Goal: Transaction & Acquisition: Purchase product/service

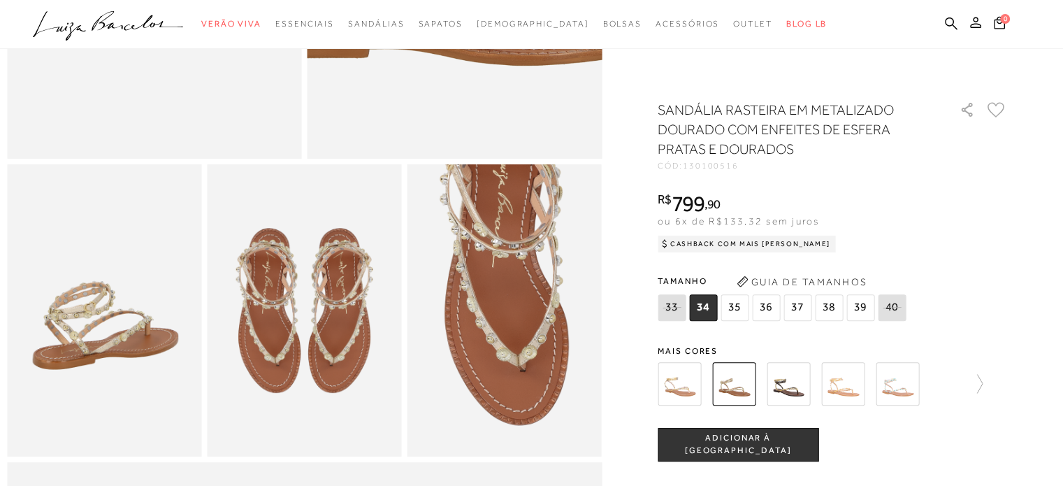
scroll to position [419, 0]
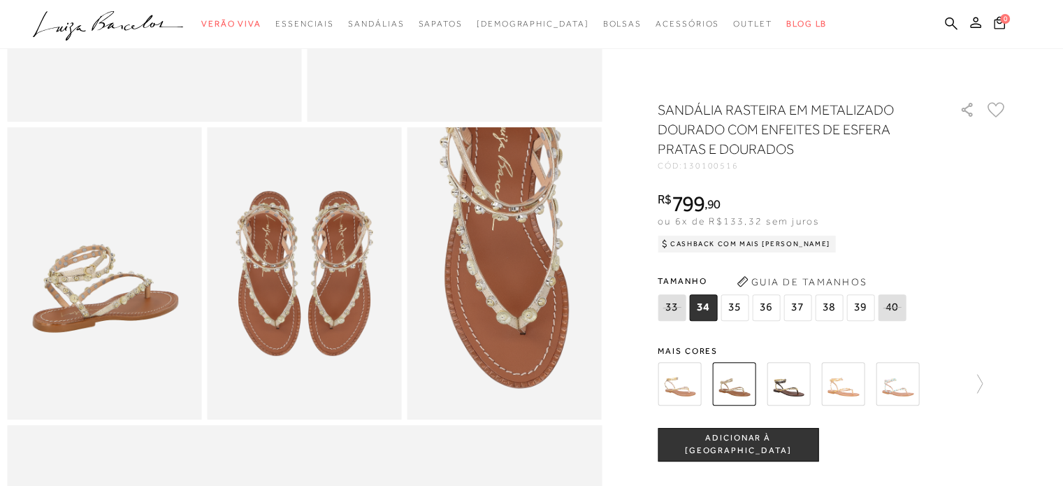
click at [789, 391] on img at bounding box center [787, 383] width 43 height 43
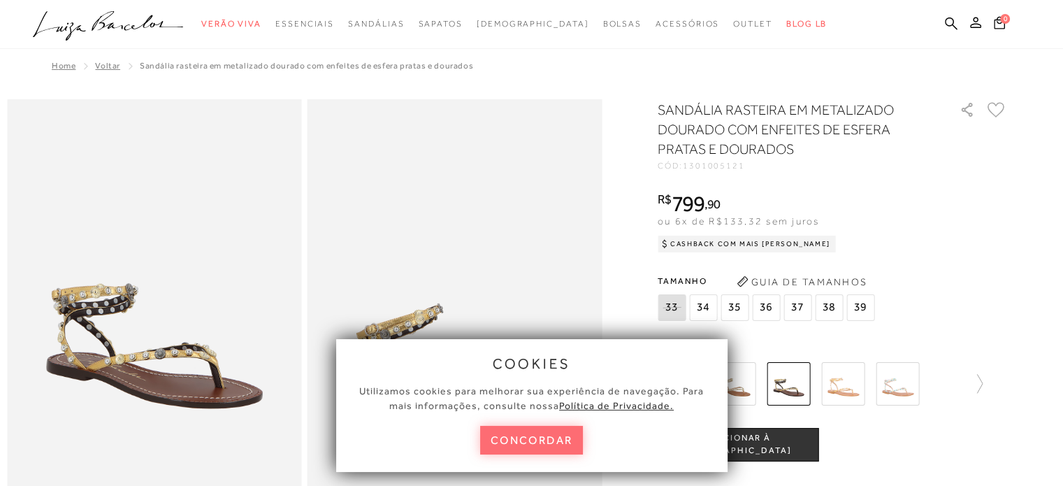
click at [564, 443] on button "concordar" at bounding box center [531, 439] width 103 height 29
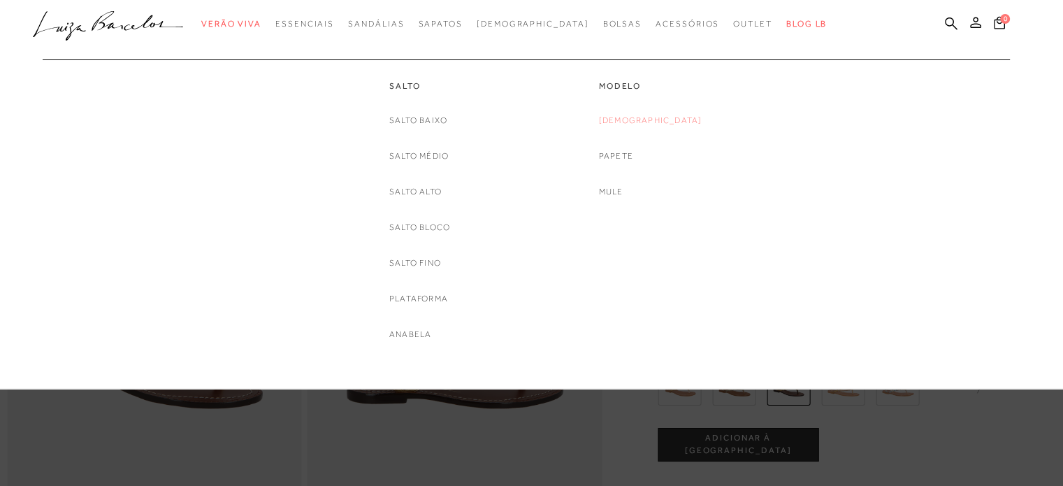
click at [655, 118] on link "[DEMOGRAPHIC_DATA]" at bounding box center [650, 120] width 103 height 15
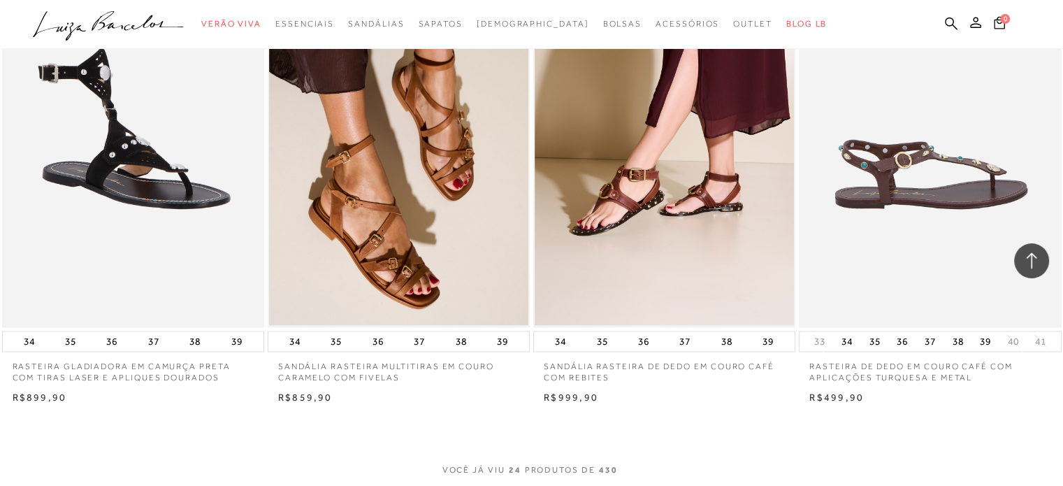
scroll to position [2655, 0]
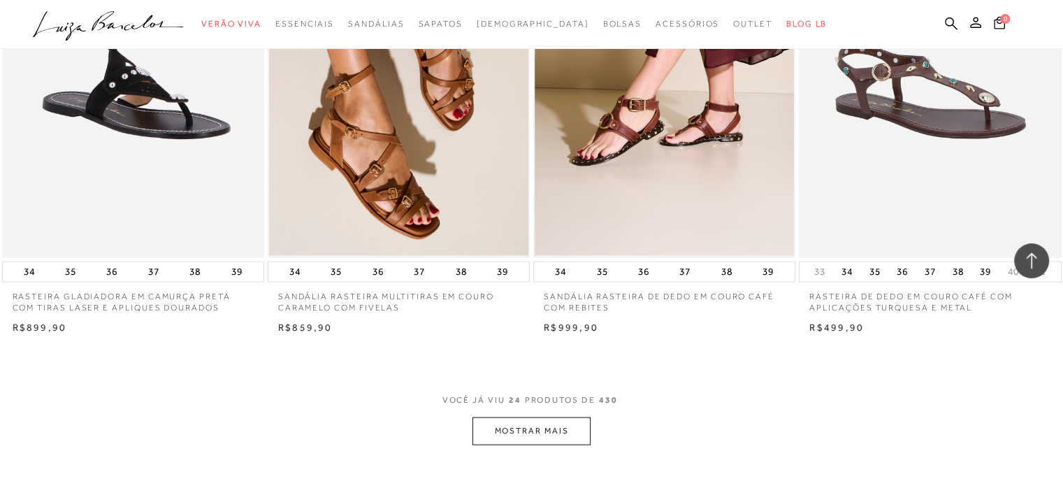
click at [560, 428] on button "MOSTRAR MAIS" at bounding box center [530, 429] width 117 height 27
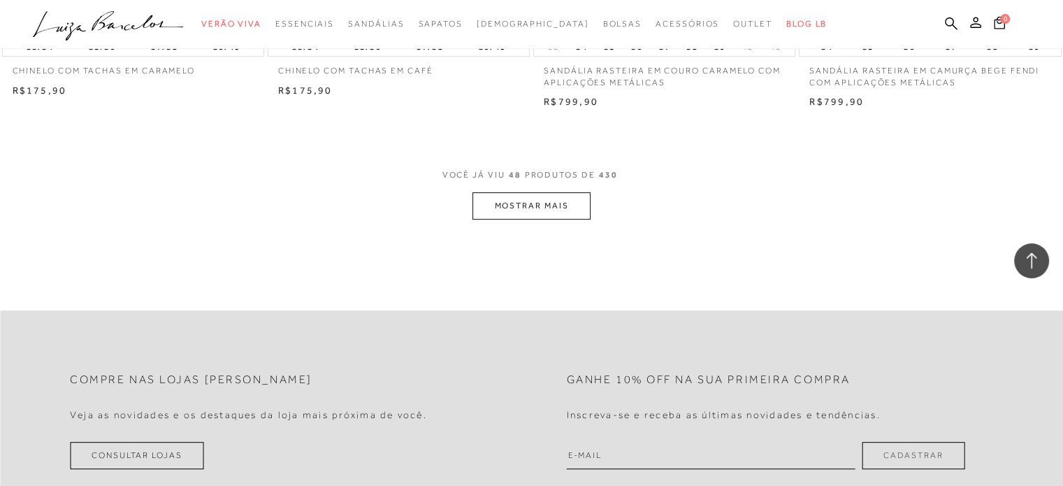
scroll to position [5798, 0]
click at [516, 203] on button "MOSTRAR MAIS" at bounding box center [530, 203] width 117 height 27
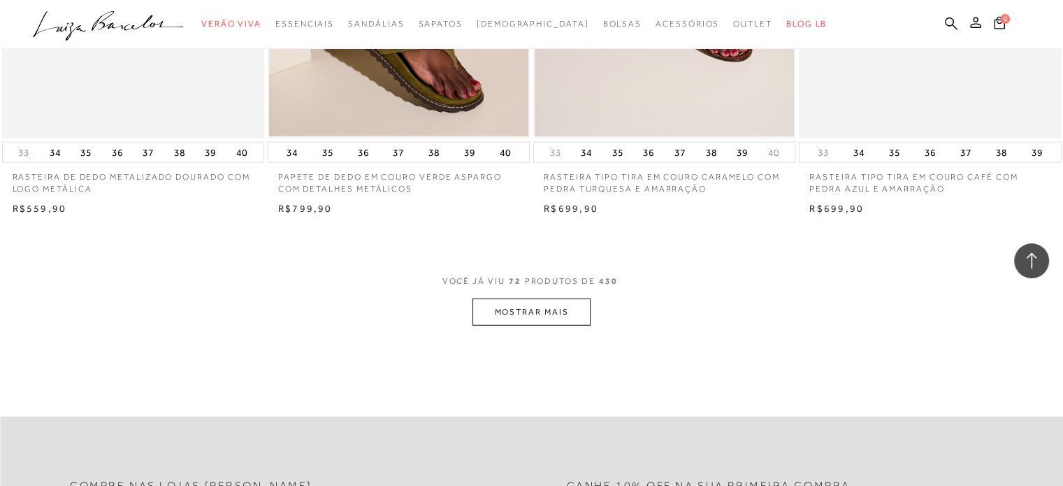
scroll to position [8802, 0]
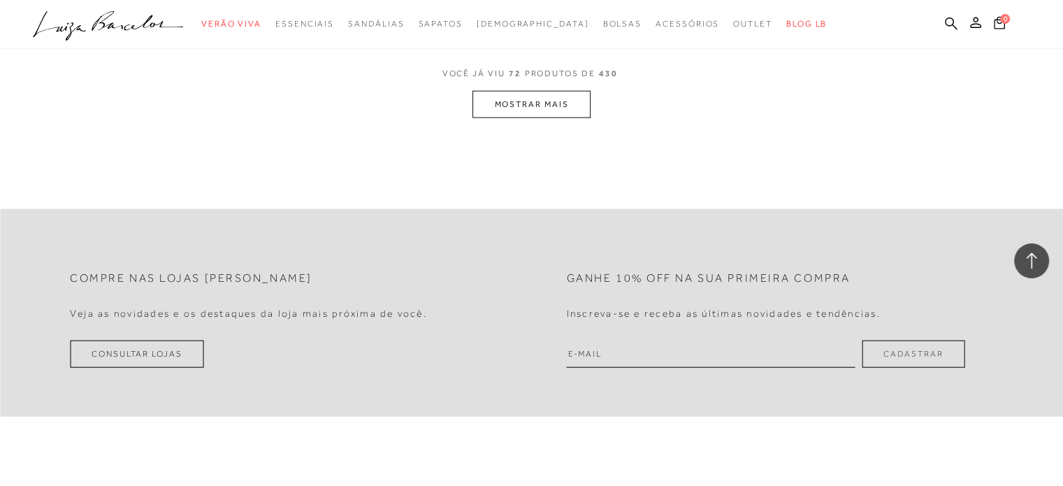
click at [530, 111] on button "MOSTRAR MAIS" at bounding box center [530, 104] width 117 height 27
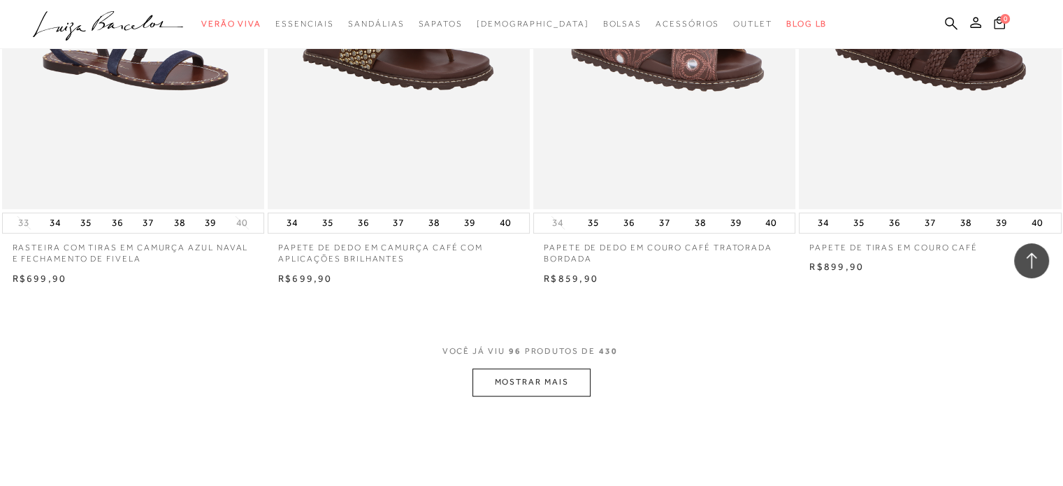
scroll to position [11527, 0]
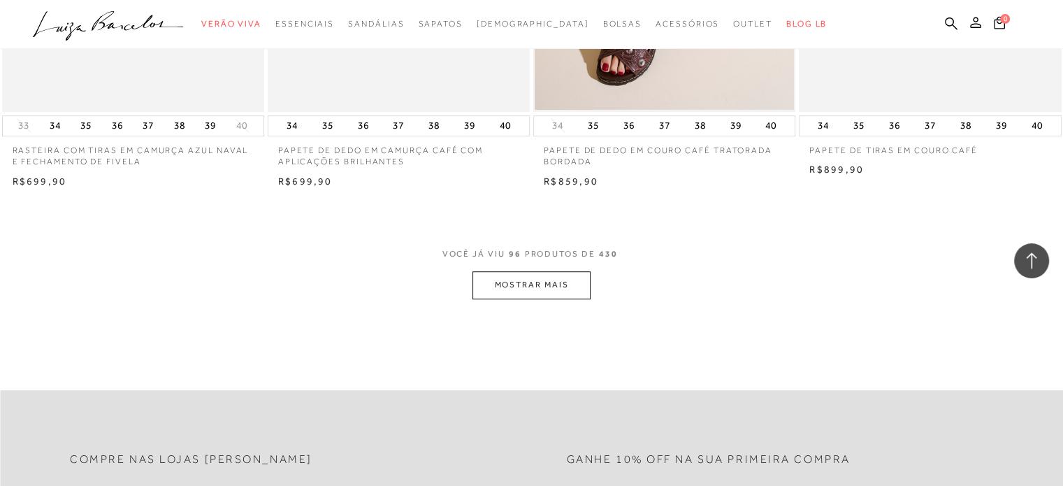
click at [525, 282] on button "MOSTRAR MAIS" at bounding box center [530, 284] width 117 height 27
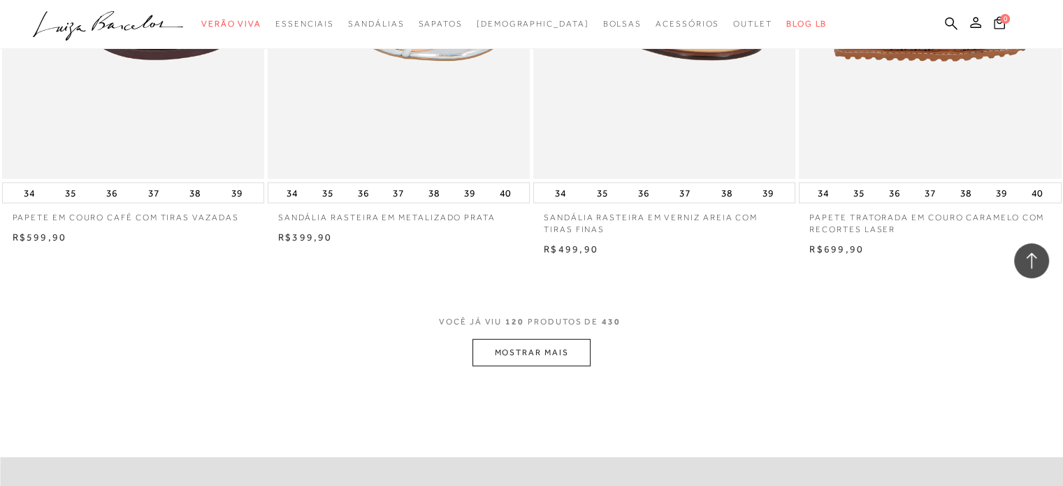
scroll to position [14461, 0]
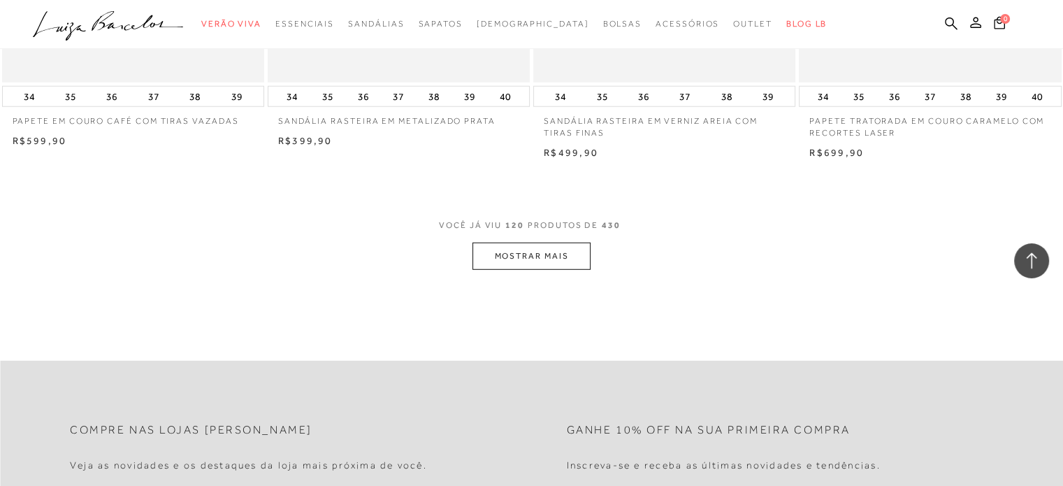
click at [534, 257] on button "MOSTRAR MAIS" at bounding box center [530, 255] width 117 height 27
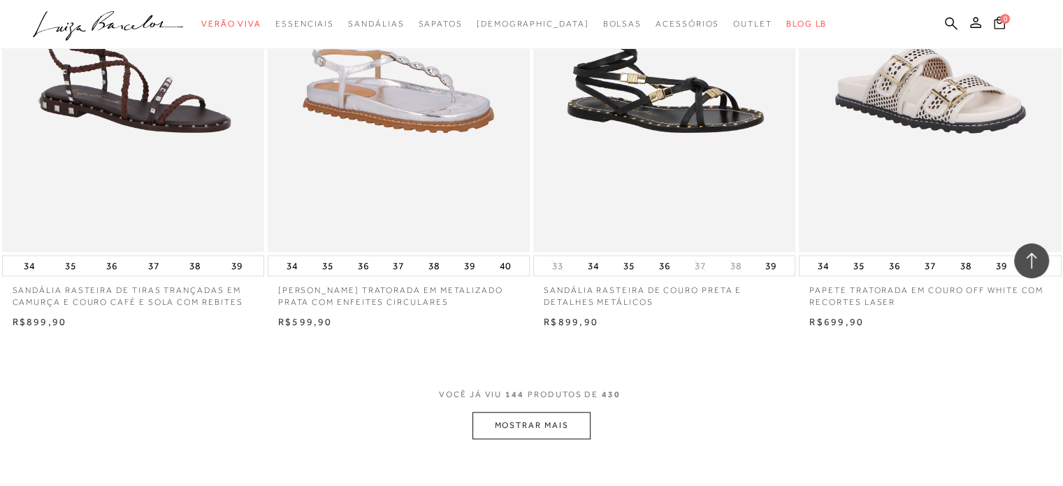
scroll to position [17395, 0]
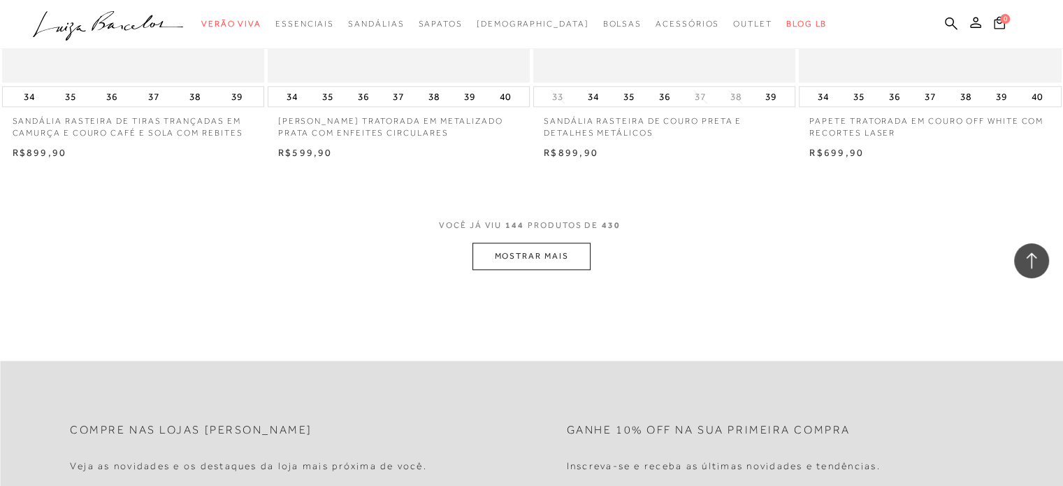
click at [527, 253] on button "MOSTRAR MAIS" at bounding box center [530, 255] width 117 height 27
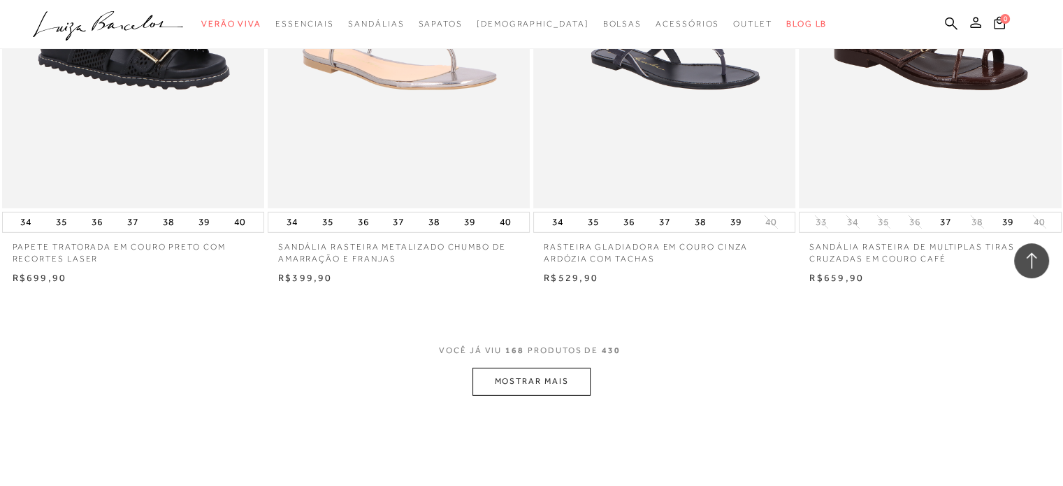
scroll to position [20399, 0]
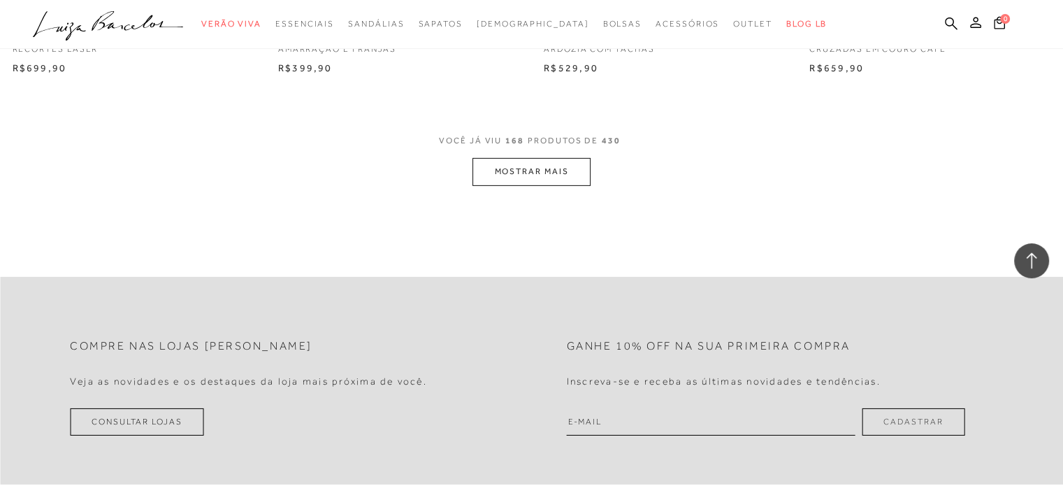
click at [520, 172] on button "MOSTRAR MAIS" at bounding box center [530, 171] width 117 height 27
